Goal: Information Seeking & Learning: Learn about a topic

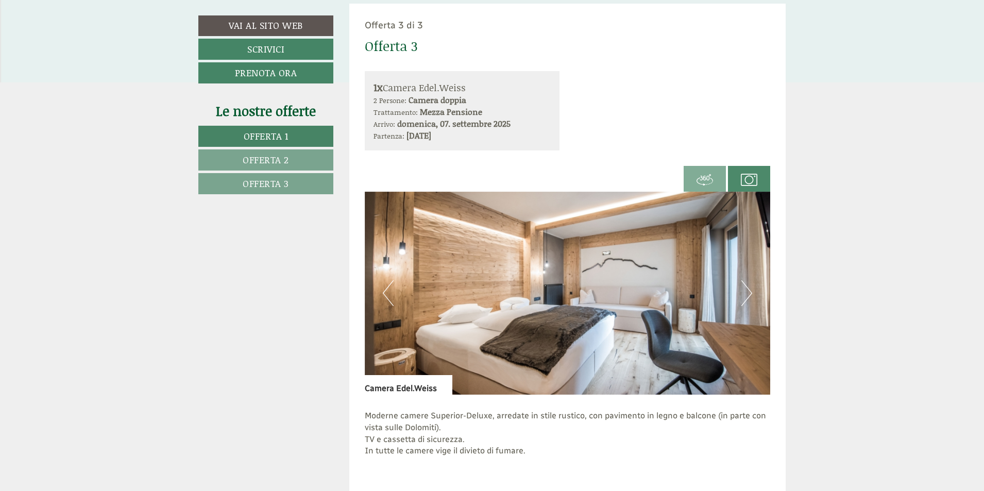
scroll to position [1906, 0]
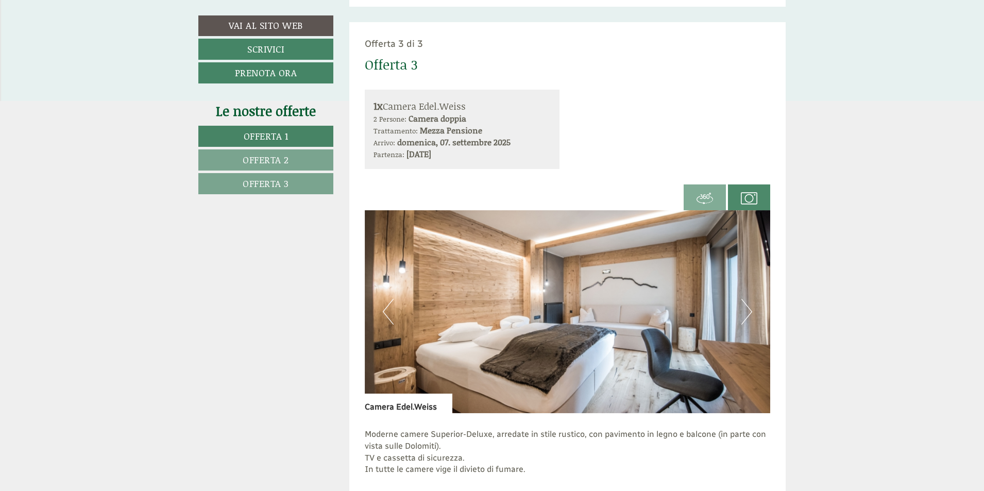
click at [744, 309] on button "Next" at bounding box center [746, 312] width 11 height 26
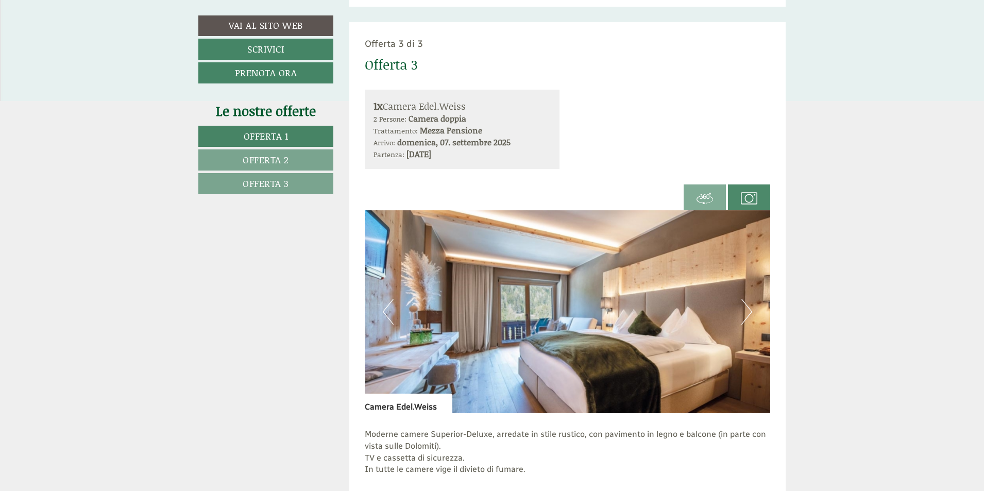
click at [744, 309] on button "Next" at bounding box center [746, 312] width 11 height 26
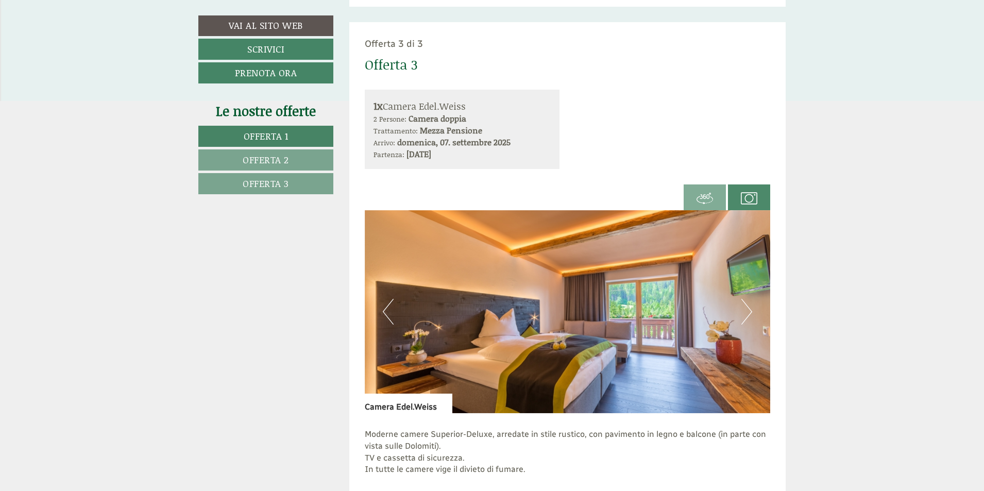
click at [744, 309] on button "Next" at bounding box center [746, 312] width 11 height 26
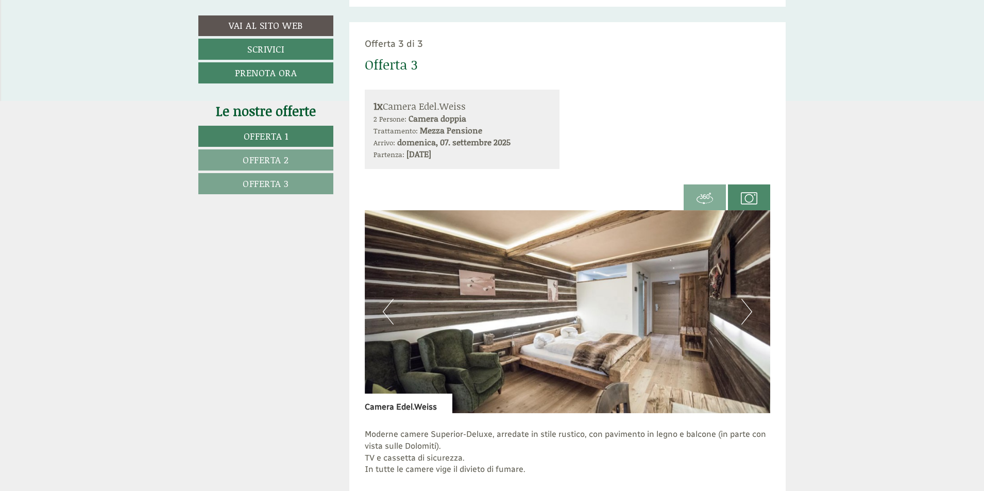
click at [744, 309] on button "Next" at bounding box center [746, 312] width 11 height 26
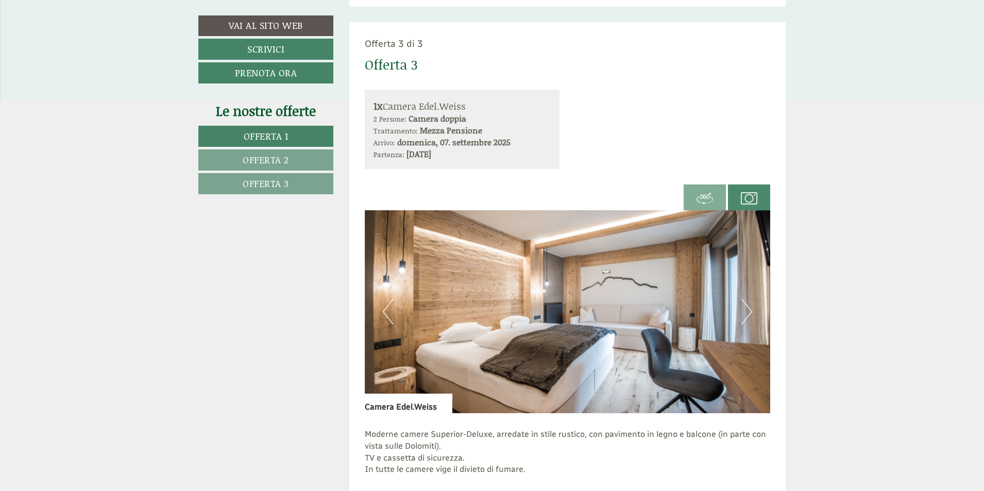
click at [744, 309] on button "Next" at bounding box center [746, 312] width 11 height 26
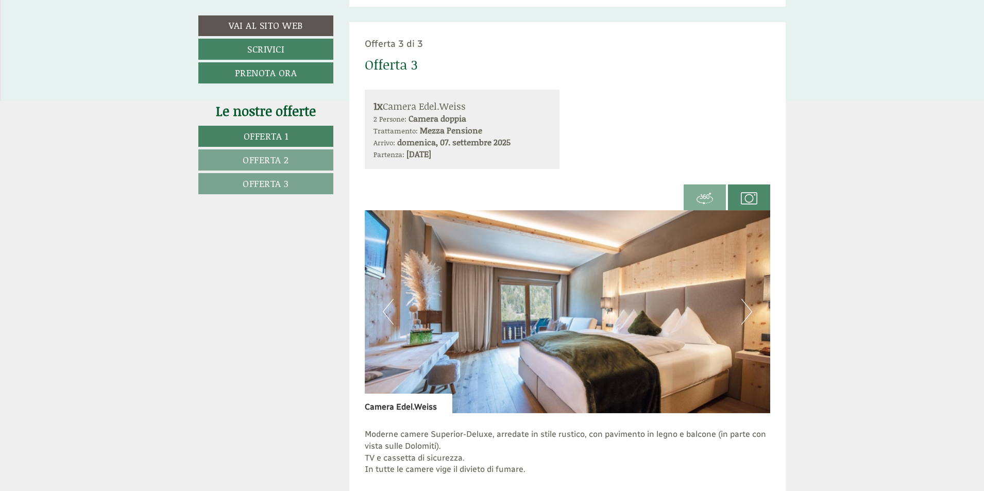
click at [744, 309] on button "Next" at bounding box center [746, 312] width 11 height 26
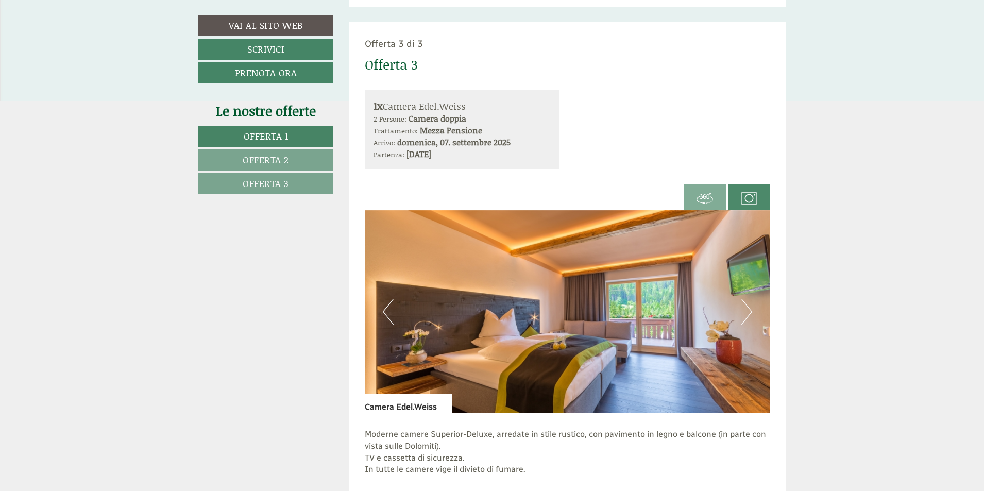
click at [744, 309] on button "Next" at bounding box center [746, 312] width 11 height 26
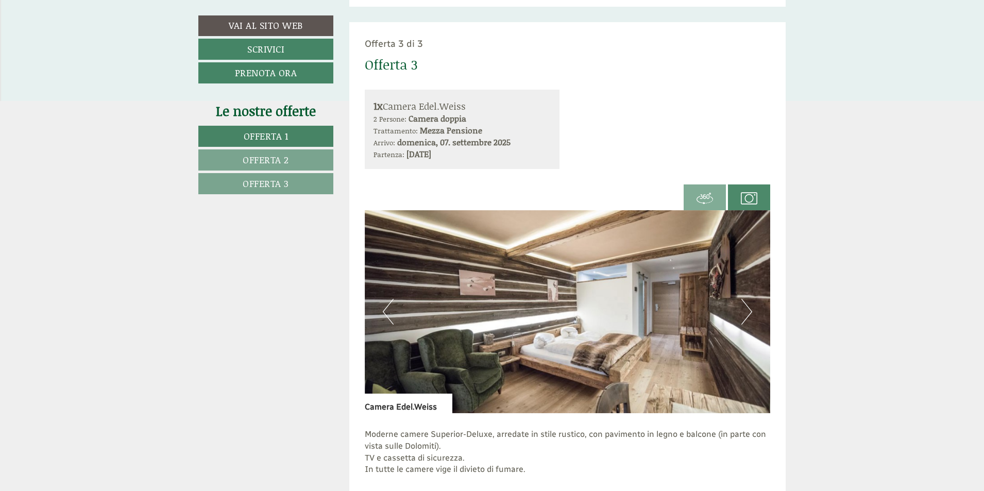
click at [744, 309] on button "Next" at bounding box center [746, 312] width 11 height 26
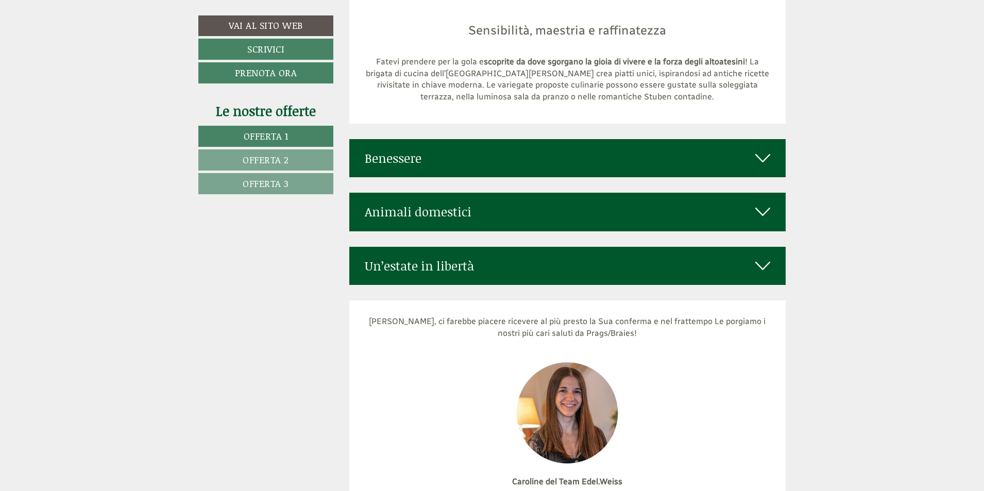
scroll to position [4688, 0]
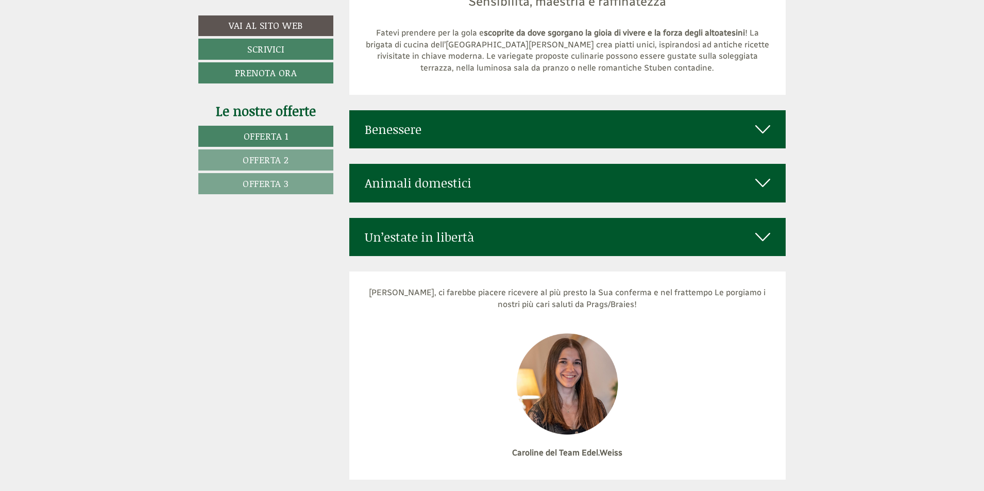
click at [406, 164] on div "Animali domestici" at bounding box center [567, 183] width 437 height 38
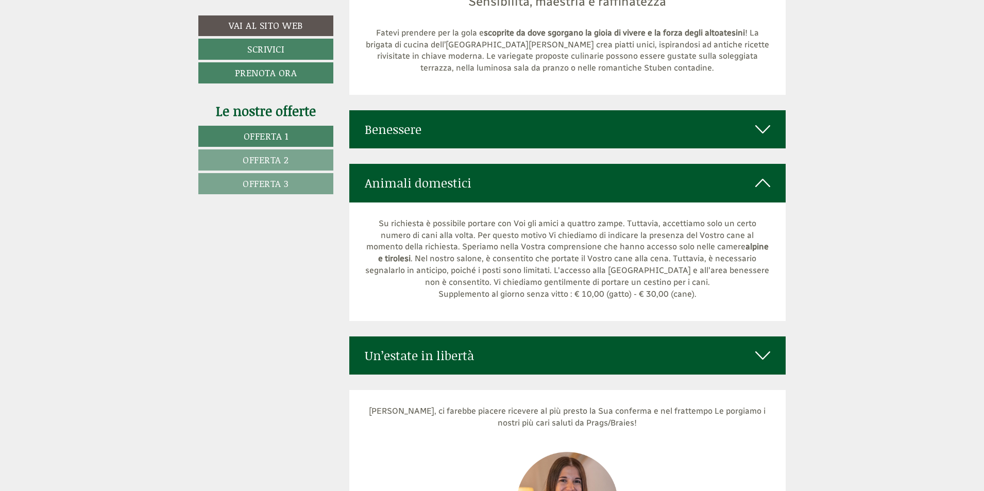
click at [427, 336] on div "Un’estate in libertà" at bounding box center [567, 355] width 437 height 38
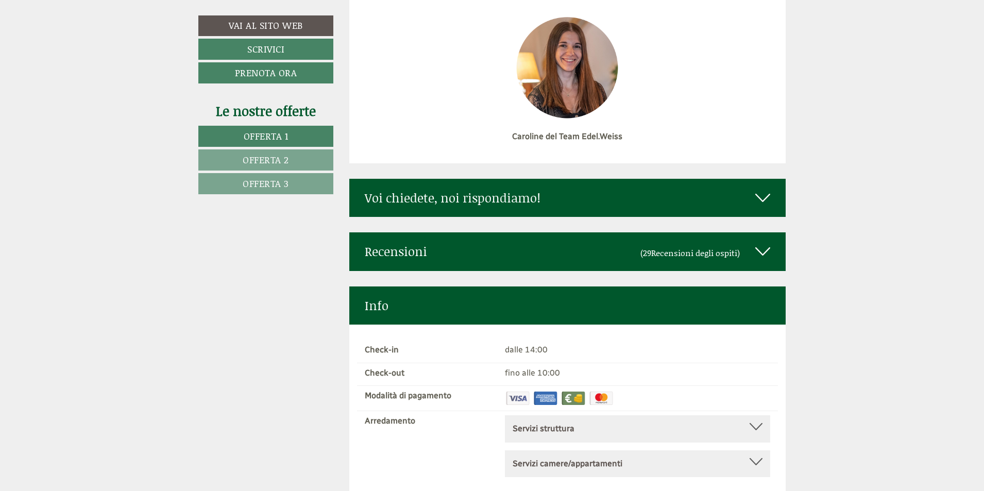
scroll to position [5718, 0]
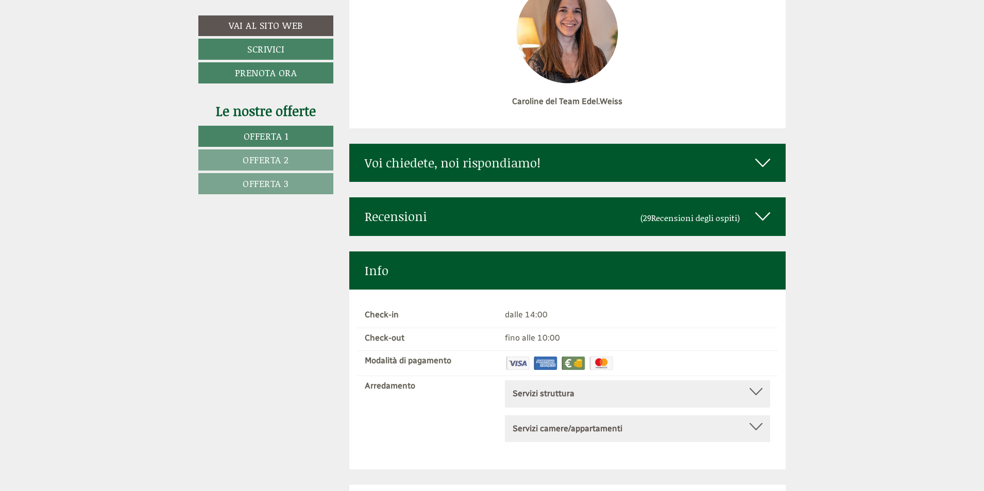
click at [421, 197] on div "Recensioni (29 Recensioni degli ospiti )" at bounding box center [567, 216] width 437 height 38
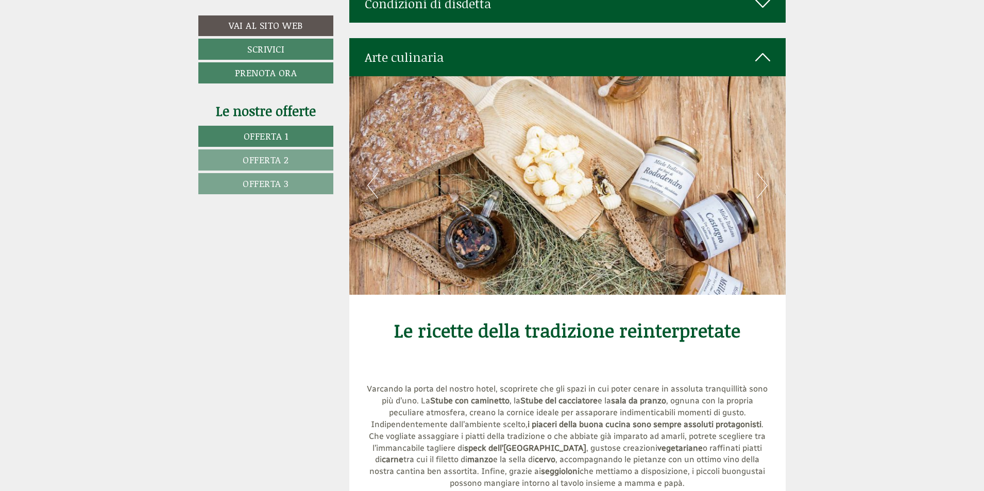
scroll to position [4018, 0]
